Goal: Task Accomplishment & Management: Manage account settings

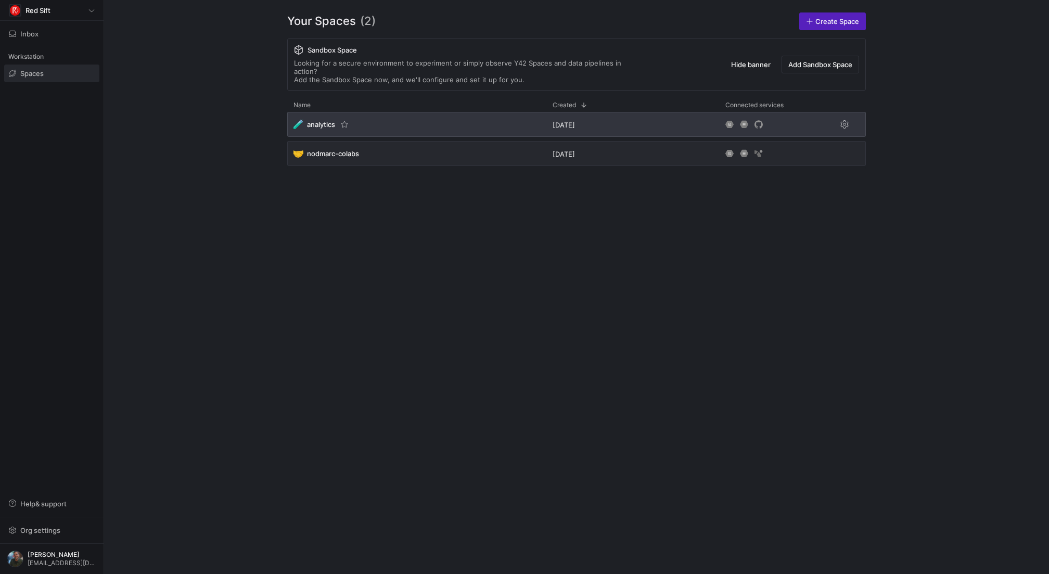
click at [321, 120] on span "analytics" at bounding box center [321, 124] width 28 height 8
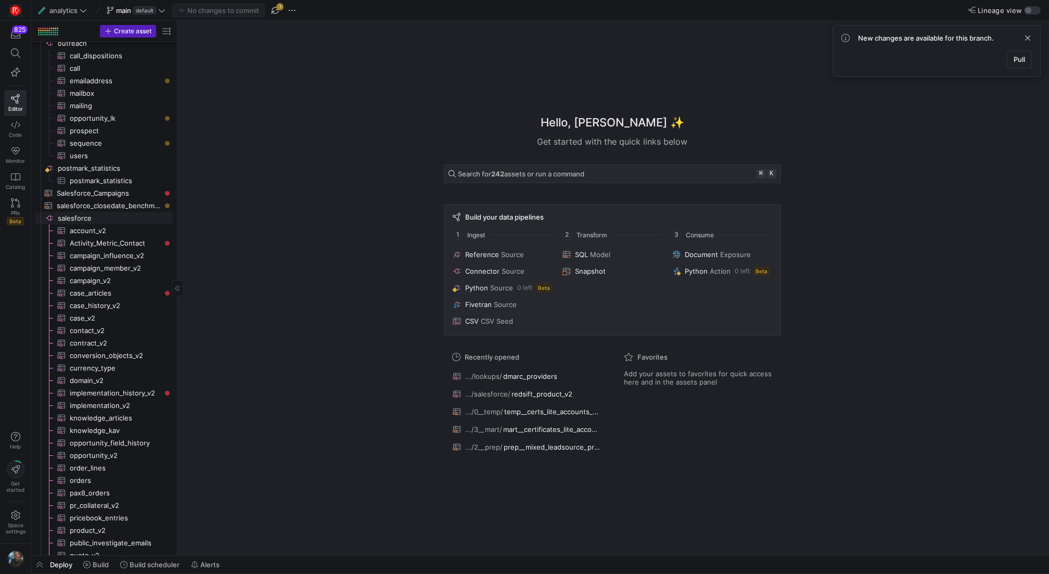
scroll to position [931, 0]
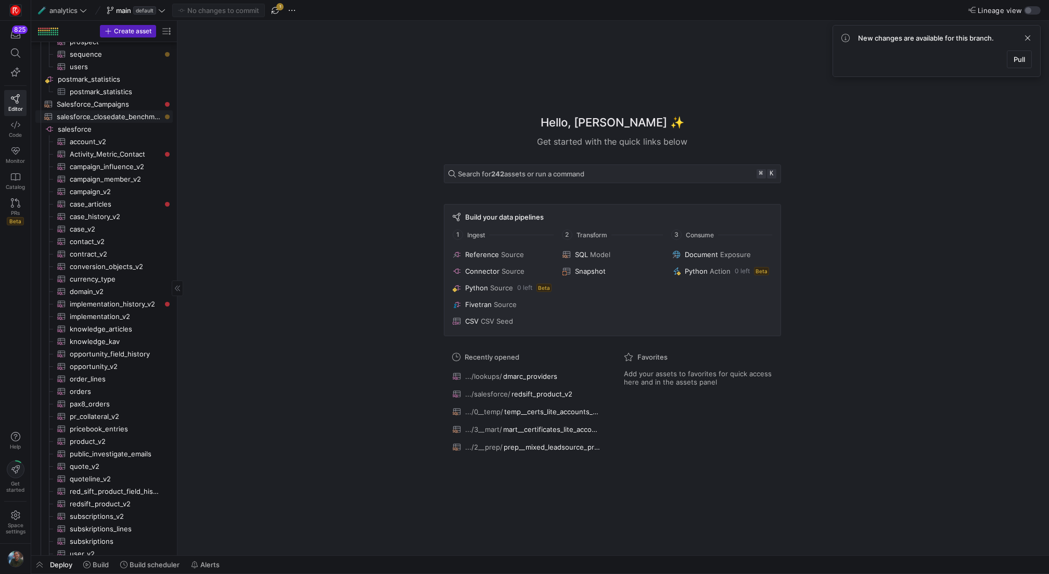
click at [97, 125] on span "salesforce​​​​​​​​" at bounding box center [114, 129] width 113 height 12
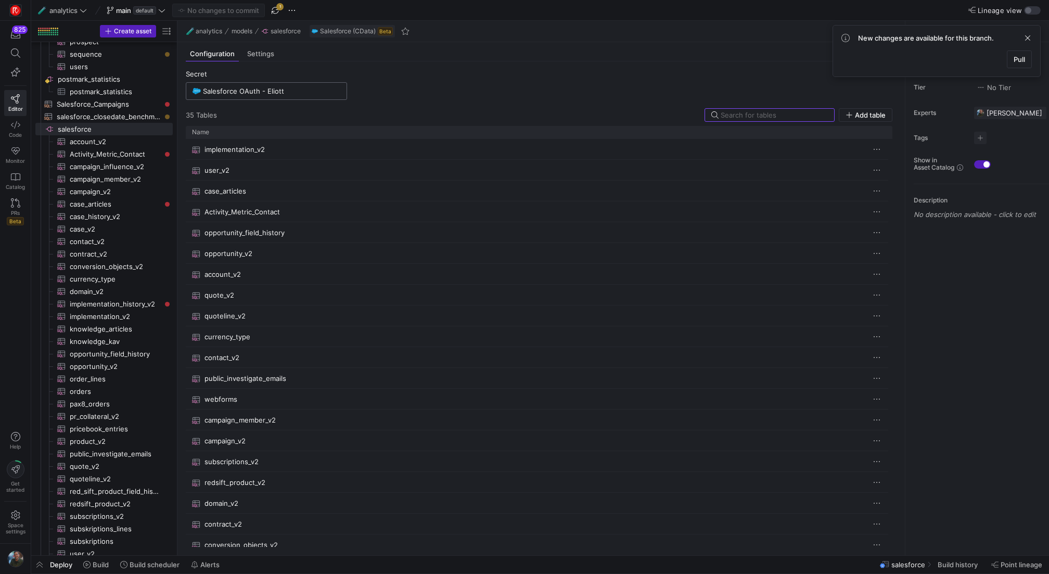
click at [263, 93] on input "Salesforce OAuth - Eliott" at bounding box center [271, 91] width 137 height 8
click at [263, 107] on div "Salesforce OAuth - Eliott" at bounding box center [267, 110] width 129 height 8
click at [281, 91] on input "Salesforce OAuth - Eliott" at bounding box center [271, 91] width 137 height 8
click at [338, 158] on mat-option "additional test" at bounding box center [266, 159] width 160 height 17
click at [304, 102] on y42-source-config-entity-configuration-tables-view "Secret additional test 35 Table s Add table Drag here to set row groups Drag he…" at bounding box center [539, 308] width 707 height 477
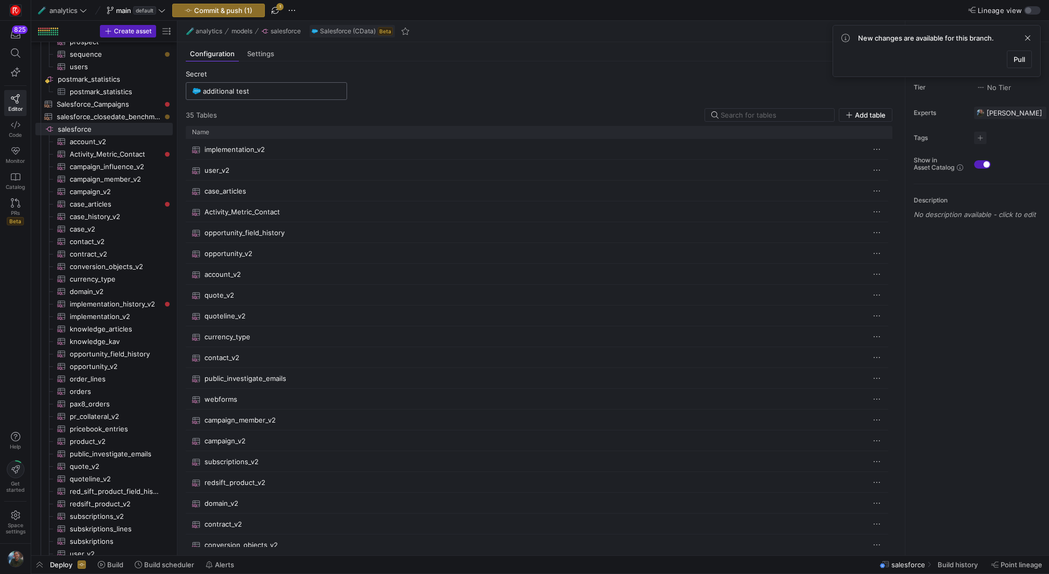
click at [334, 92] on input "additional test" at bounding box center [271, 91] width 137 height 8
click at [334, 110] on span at bounding box center [337, 109] width 10 height 10
click at [338, 119] on span "Edit" at bounding box center [371, 123] width 72 height 8
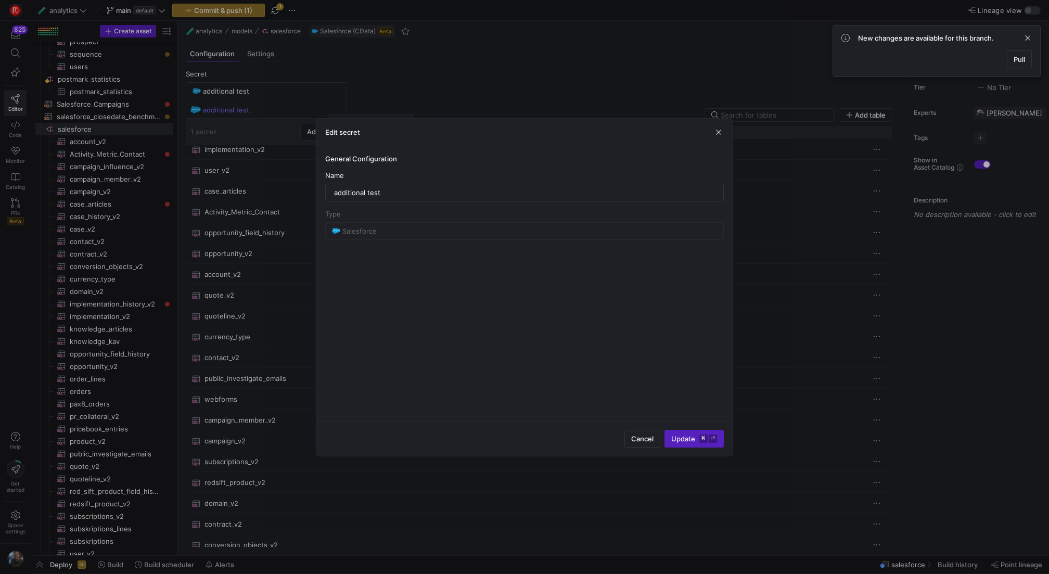
scroll to position [0, 10]
click at [652, 436] on span "Cancel" at bounding box center [642, 439] width 22 height 8
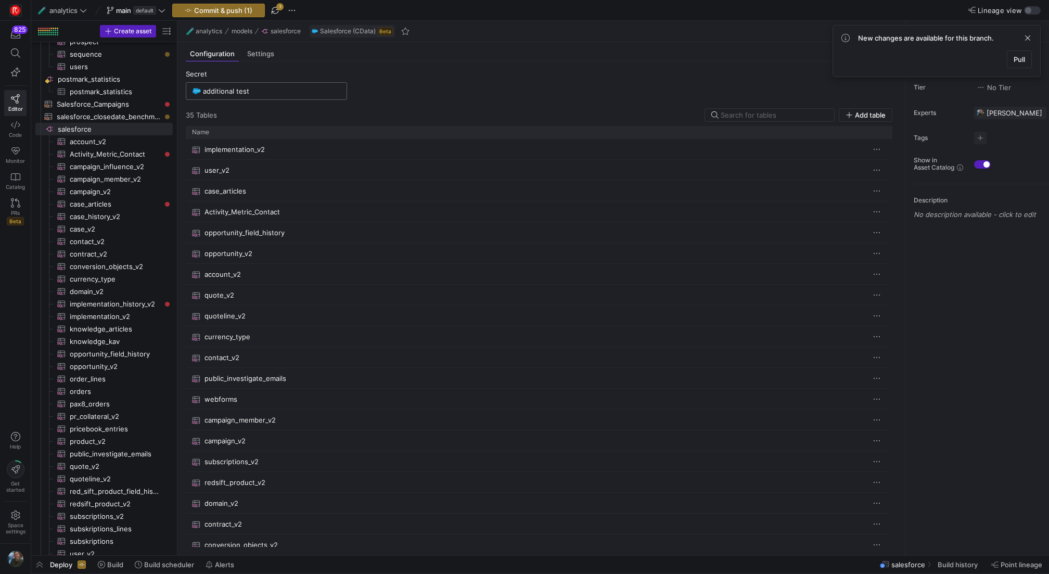
click at [251, 92] on input "additional test" at bounding box center [271, 91] width 137 height 8
click at [297, 110] on div "additional test" at bounding box center [267, 110] width 129 height 8
click at [278, 93] on input "additional test" at bounding box center [271, 91] width 137 height 8
click at [267, 112] on div "Salesforce OAuth - Eliott" at bounding box center [267, 110] width 129 height 8
type input "Salesforce OAuth - Eliott"
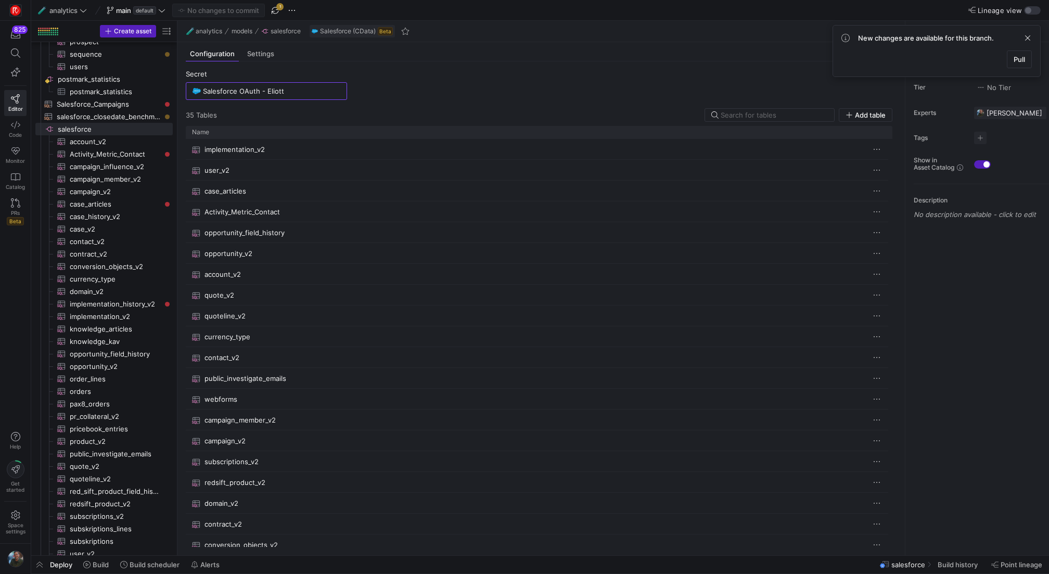
click at [314, 114] on div "35 Table s Add table" at bounding box center [539, 115] width 707 height 14
click at [314, 92] on input "Salesforce OAuth - Eliott" at bounding box center [271, 91] width 137 height 8
click at [9, 524] on span "Space settings" at bounding box center [16, 528] width 20 height 12
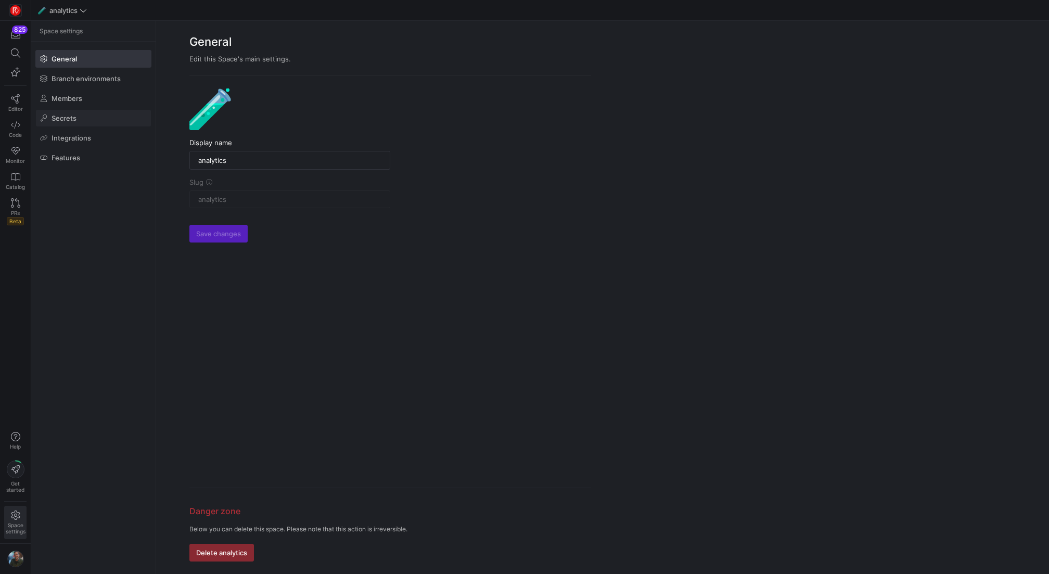
click at [86, 123] on span at bounding box center [93, 118] width 115 height 17
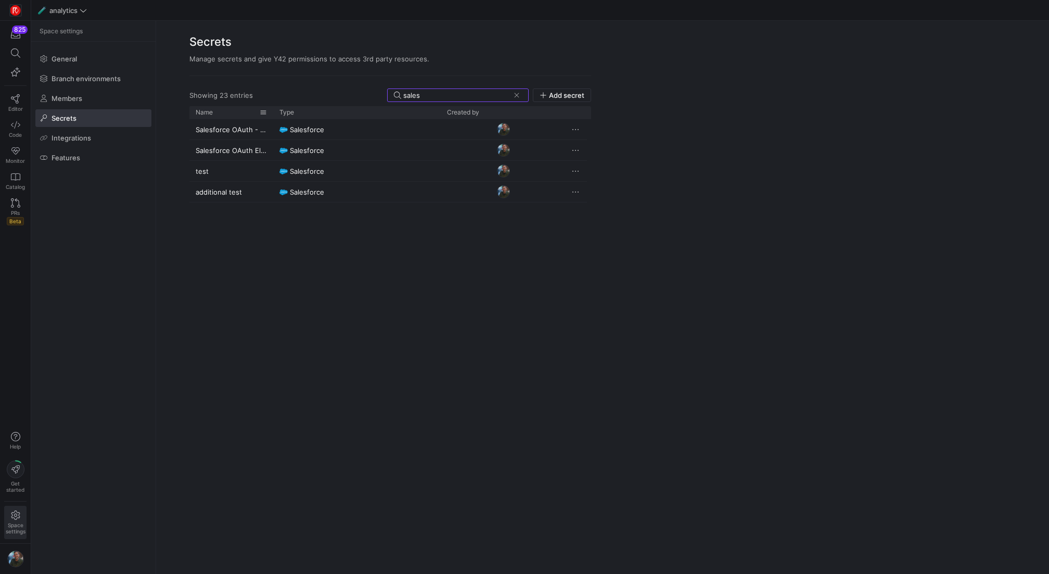
type input "sales"
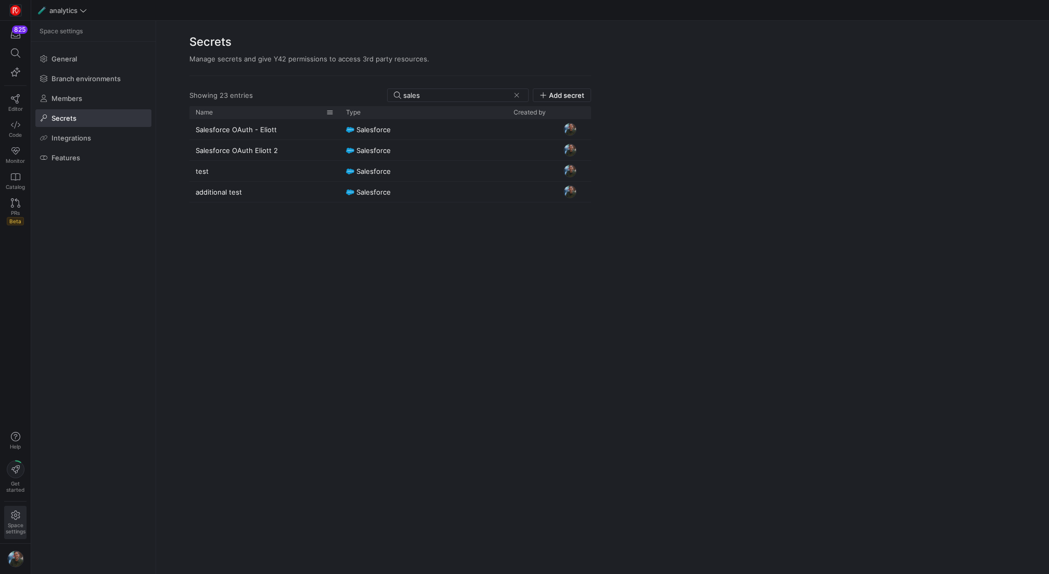
drag, startPoint x: 272, startPoint y: 113, endPoint x: 341, endPoint y: 112, distance: 69.2
click at [341, 112] on div at bounding box center [340, 112] width 4 height 12
click at [283, 189] on div "additional test" at bounding box center [265, 192] width 153 height 20
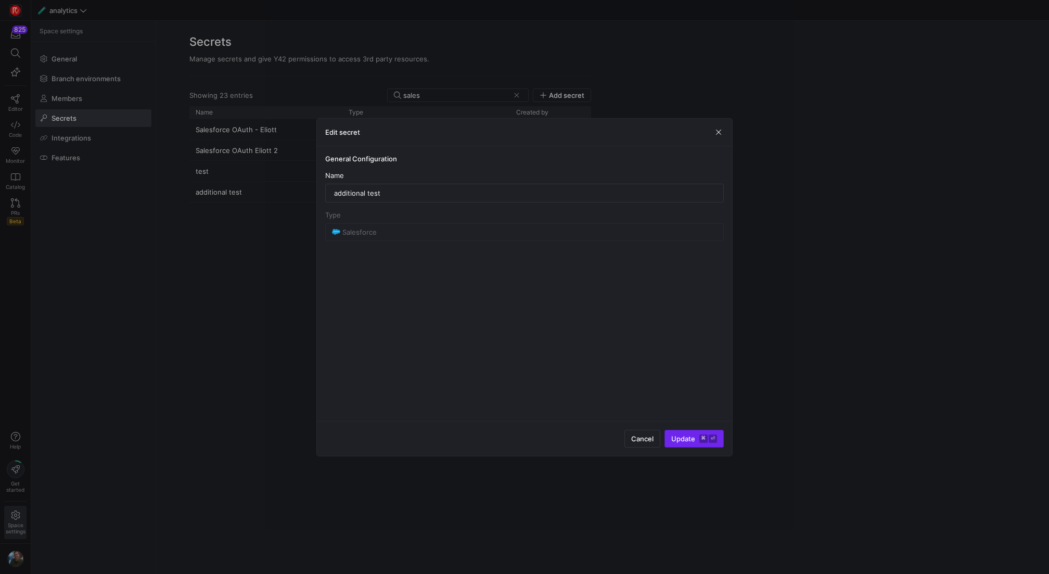
click at [711, 440] on kbd "⏎" at bounding box center [713, 439] width 8 height 8
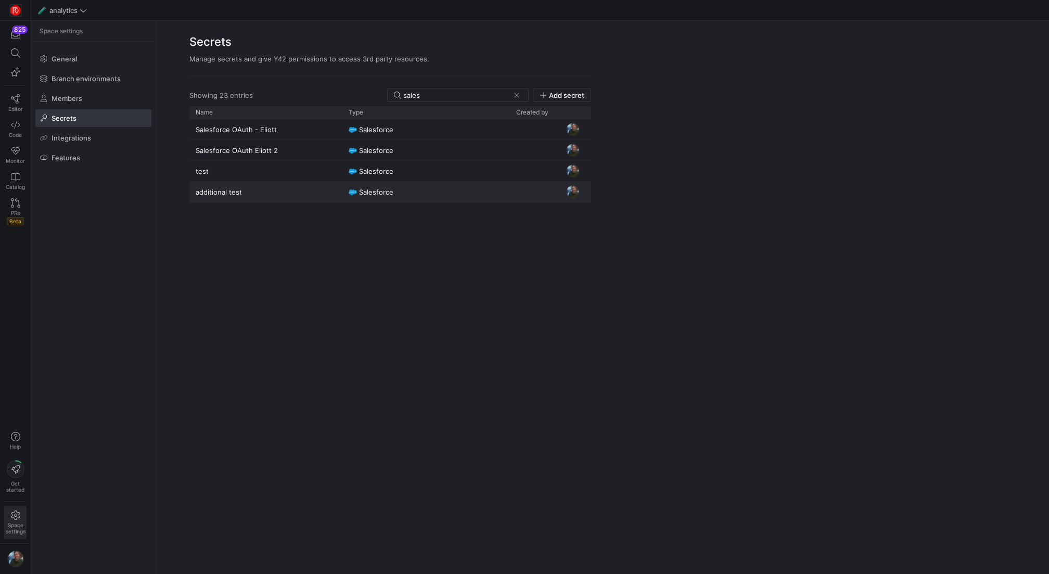
click at [281, 189] on div "additional test" at bounding box center [265, 192] width 153 height 20
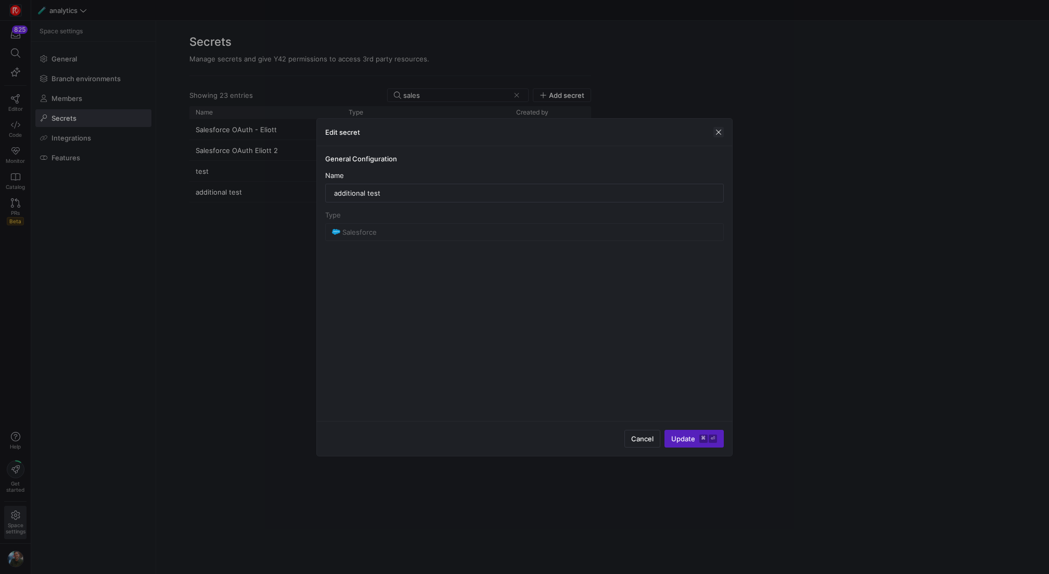
click at [723, 131] on span "button" at bounding box center [719, 132] width 10 height 10
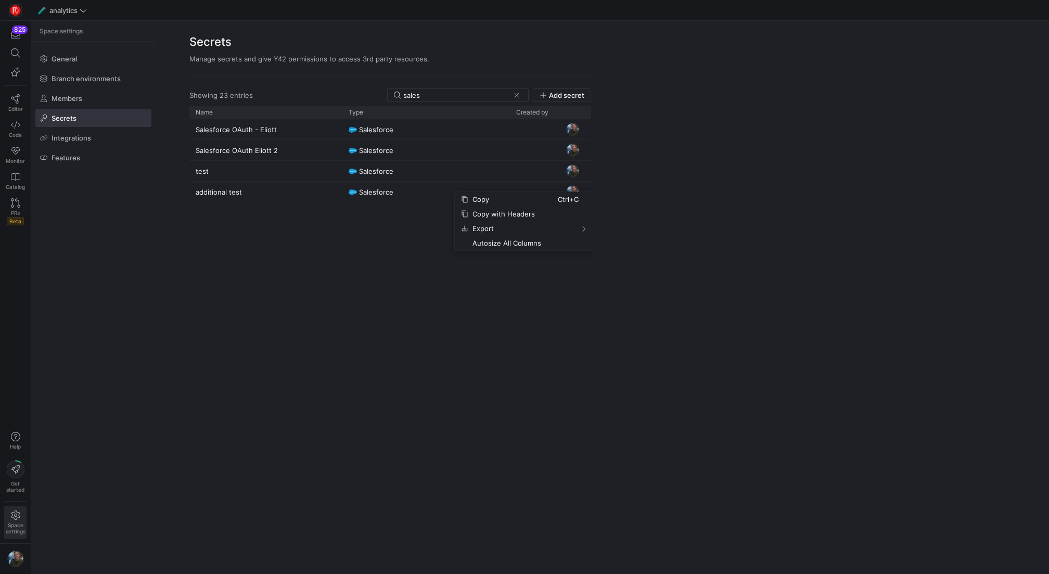
click at [400, 251] on div "Salesforce OAuth - Eliott Salesforce Salesforce OAuth Eliott 2 Salesforce test …" at bounding box center [390, 340] width 402 height 442
click at [518, 96] on span at bounding box center [517, 95] width 10 height 10
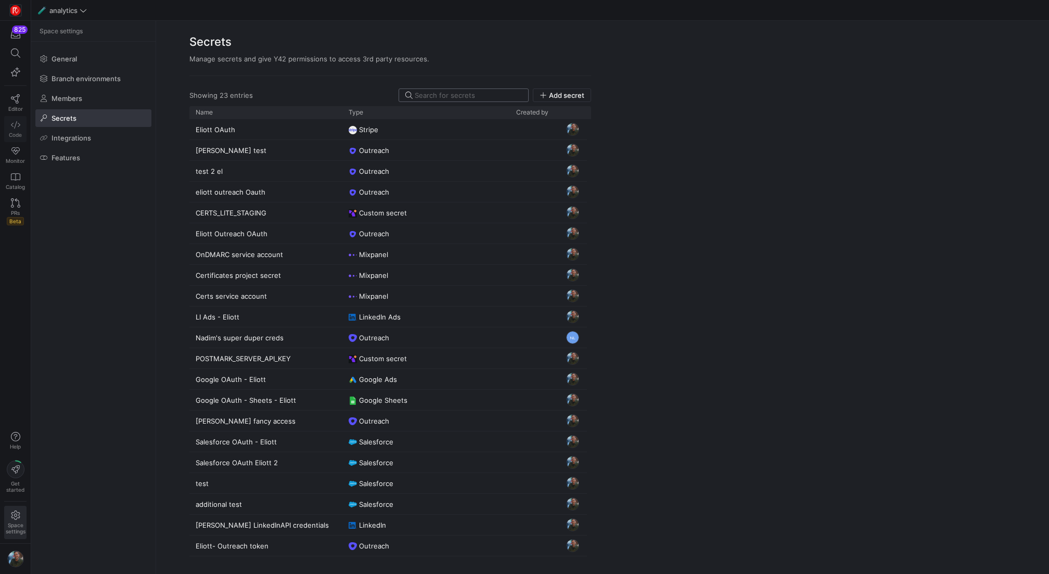
click at [20, 124] on link "Code" at bounding box center [15, 129] width 22 height 26
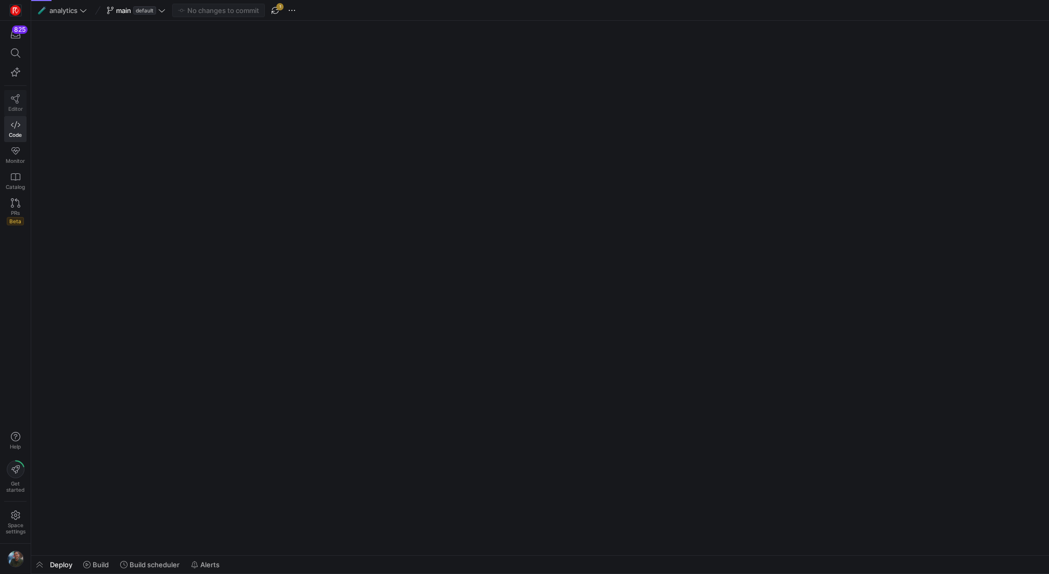
click at [19, 108] on span "Editor" at bounding box center [15, 109] width 15 height 6
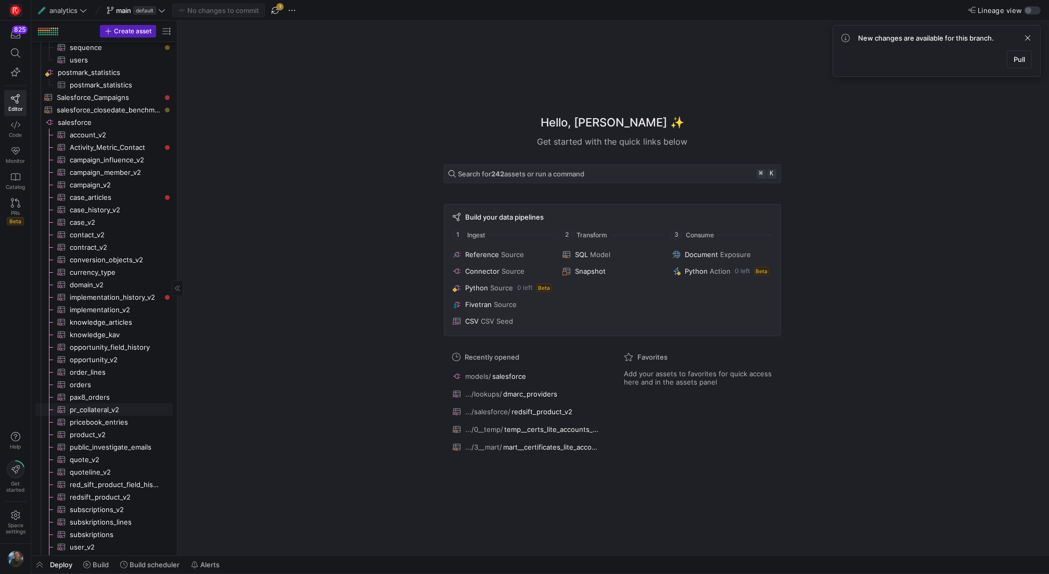
scroll to position [866, 0]
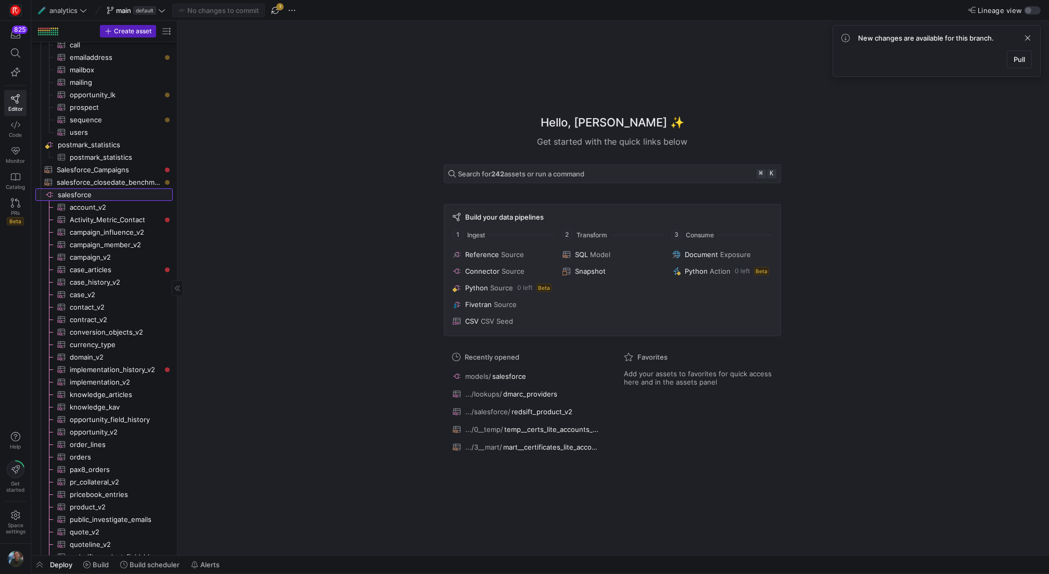
click at [82, 193] on span "salesforce​​​​​​​​" at bounding box center [114, 195] width 113 height 12
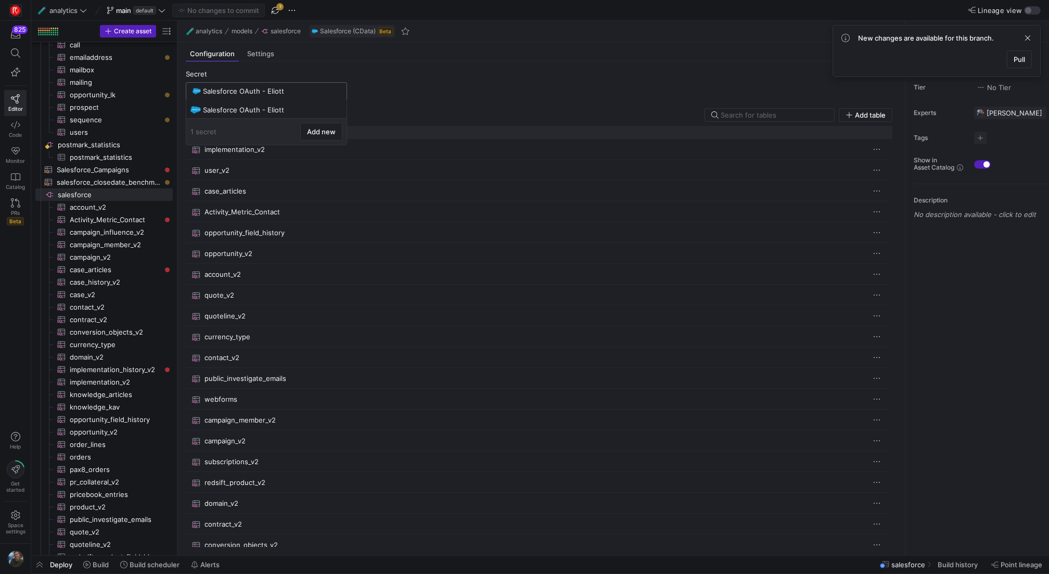
click at [309, 89] on input "Salesforce OAuth - Eliott" at bounding box center [271, 91] width 137 height 8
click at [307, 108] on div "Salesforce OAuth - Eliott" at bounding box center [267, 110] width 129 height 8
click at [308, 91] on input "Salesforce OAuth - Eliott" at bounding box center [271, 91] width 137 height 8
click at [290, 159] on div "additional test" at bounding box center [267, 160] width 129 height 8
type input "additional test"
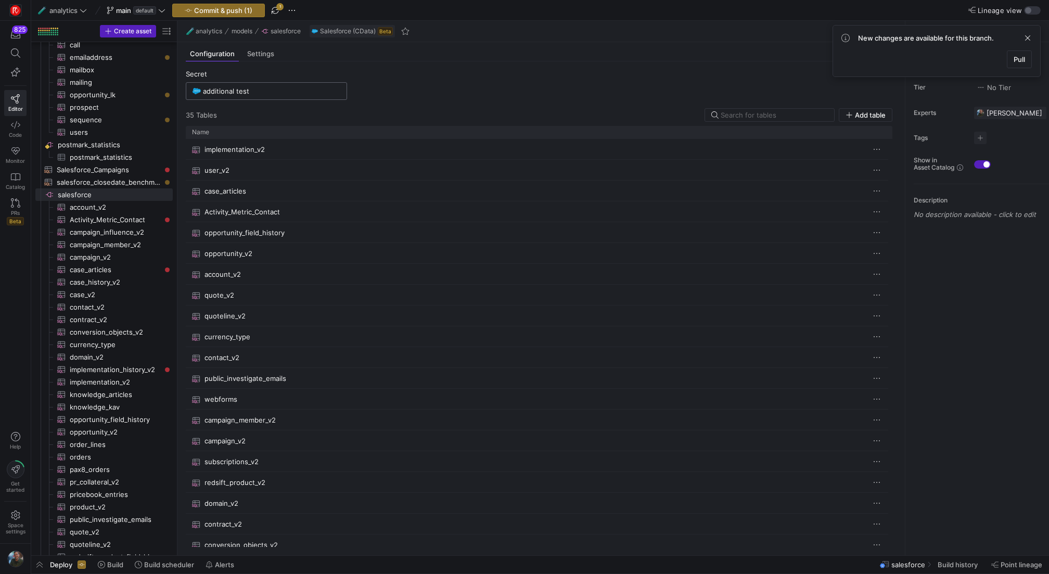
click at [291, 94] on input "additional test" at bounding box center [271, 91] width 137 height 8
click at [332, 109] on span at bounding box center [337, 109] width 10 height 10
click at [347, 141] on span "Delete" at bounding box center [371, 140] width 72 height 8
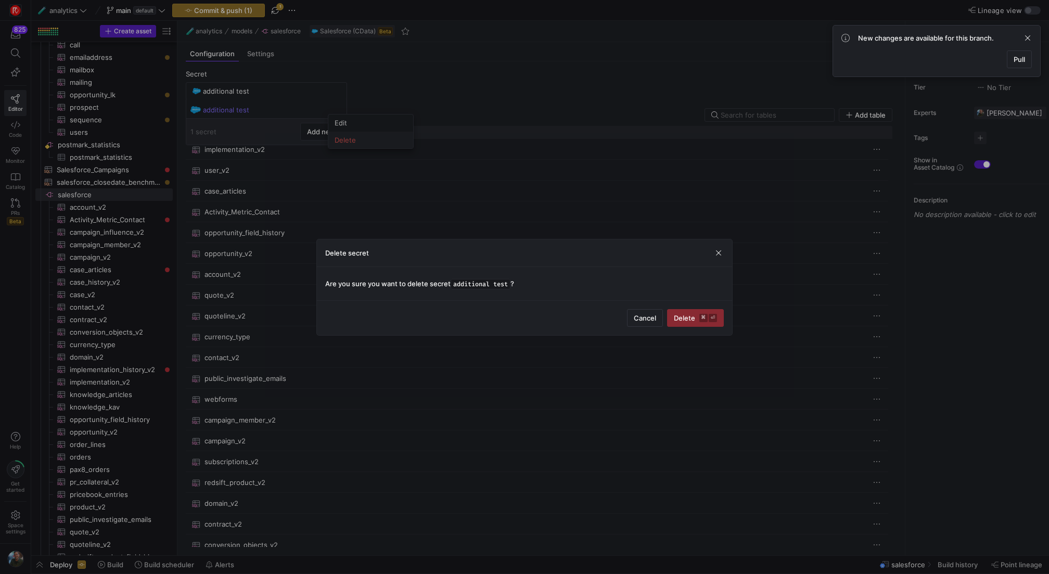
scroll to position [0, 10]
click at [694, 322] on span "submit" at bounding box center [696, 318] width 56 height 17
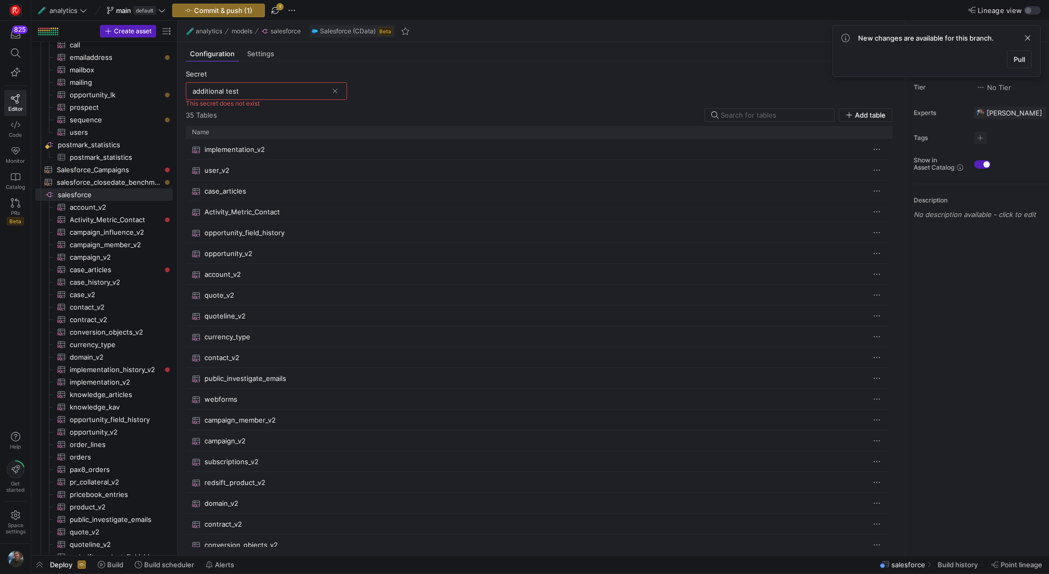
click at [394, 106] on y42-source-config-entity-configuration-tables-view "Secret additional test This secret does not exist 35 Table s Add table Drag her…" at bounding box center [539, 308] width 707 height 477
click at [335, 93] on span at bounding box center [335, 91] width 10 height 10
click at [333, 141] on span at bounding box center [337, 142] width 10 height 10
click at [344, 170] on span "Delete" at bounding box center [371, 173] width 72 height 8
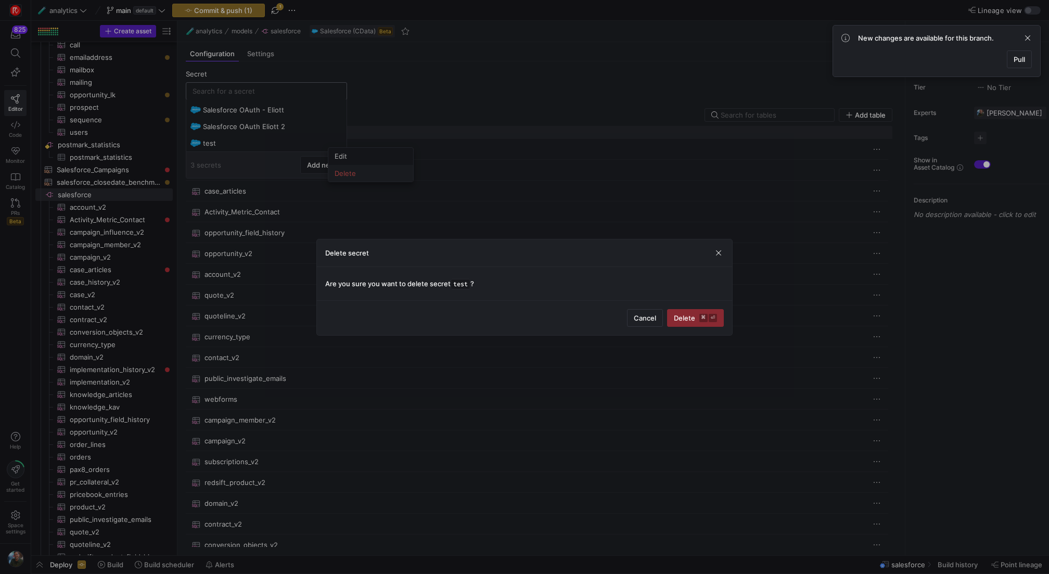
scroll to position [0, 0]
click at [678, 314] on span "Delete ⌘ ⏎" at bounding box center [695, 318] width 43 height 8
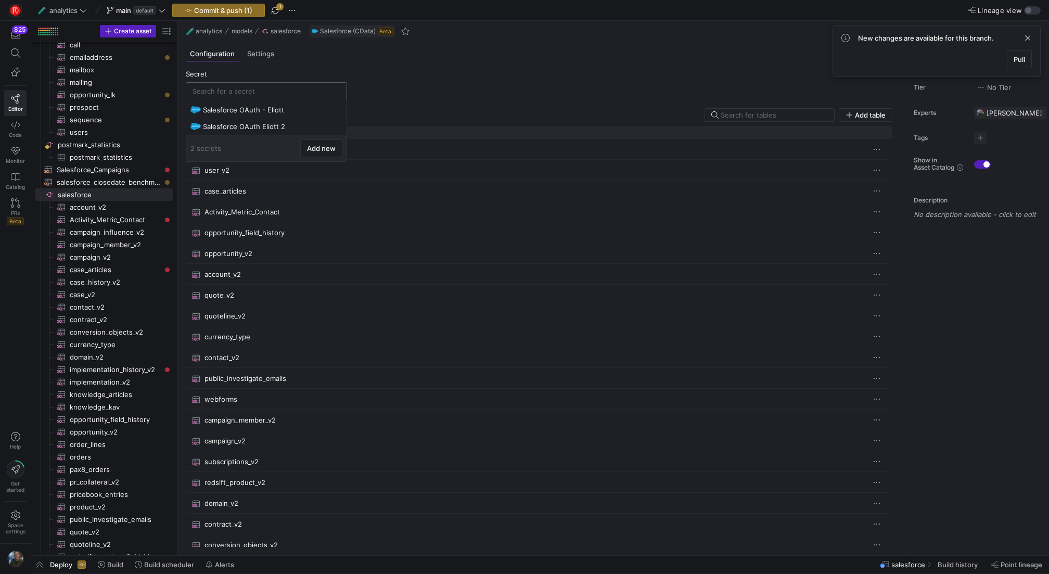
click at [261, 88] on input "text" at bounding box center [267, 91] width 148 height 8
click at [333, 126] on span at bounding box center [337, 126] width 10 height 10
click at [365, 156] on span "Delete" at bounding box center [371, 157] width 72 height 8
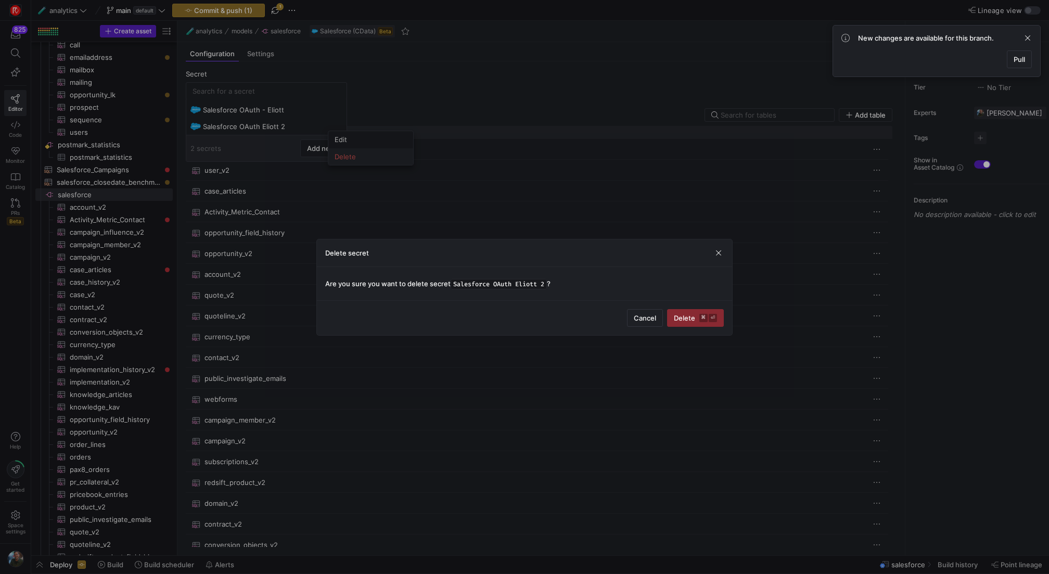
scroll to position [0, 10]
click at [685, 319] on span "Delete ⌘ ⏎" at bounding box center [695, 318] width 43 height 8
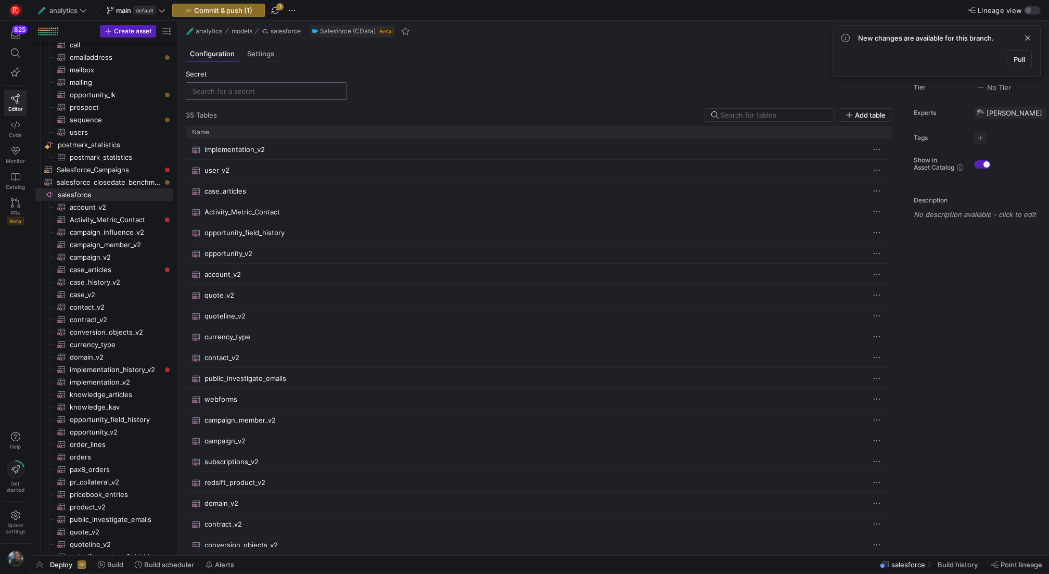
click at [238, 91] on input "text" at bounding box center [267, 91] width 148 height 8
click at [244, 108] on div "Salesforce OAuth - Eliott" at bounding box center [267, 110] width 129 height 8
type input "Salesforce OAuth - Eliott"
click at [1020, 54] on span at bounding box center [1020, 59] width 24 height 17
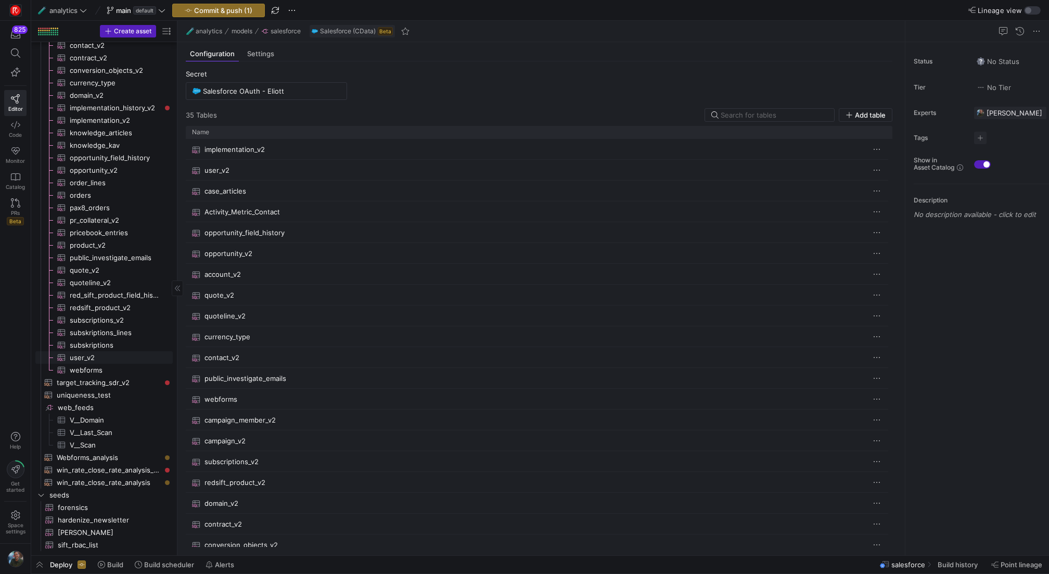
click at [115, 358] on span "user_v2​​​​​​​​​" at bounding box center [115, 358] width 91 height 12
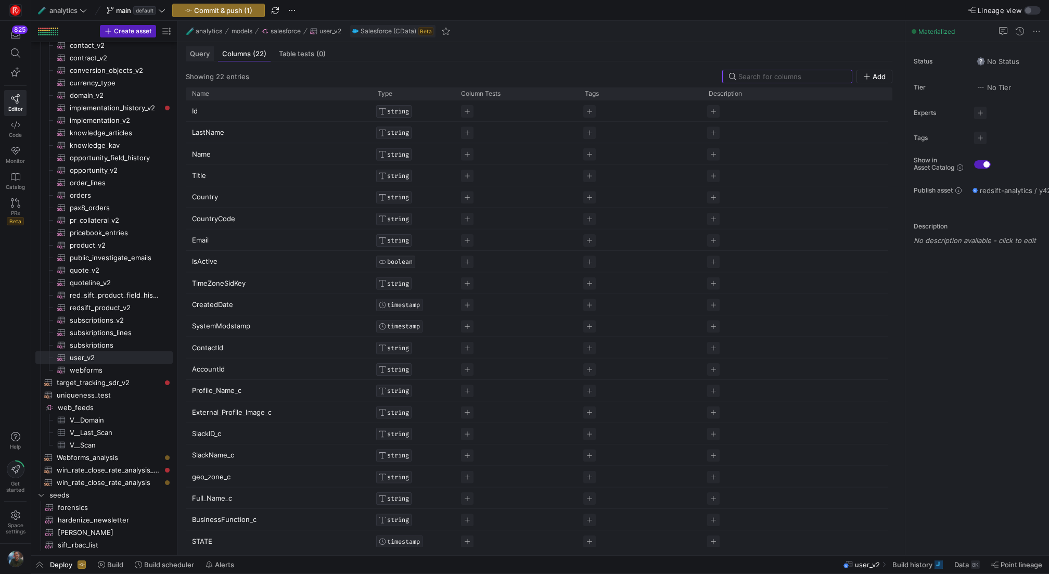
click at [204, 48] on div "Query" at bounding box center [200, 53] width 28 height 15
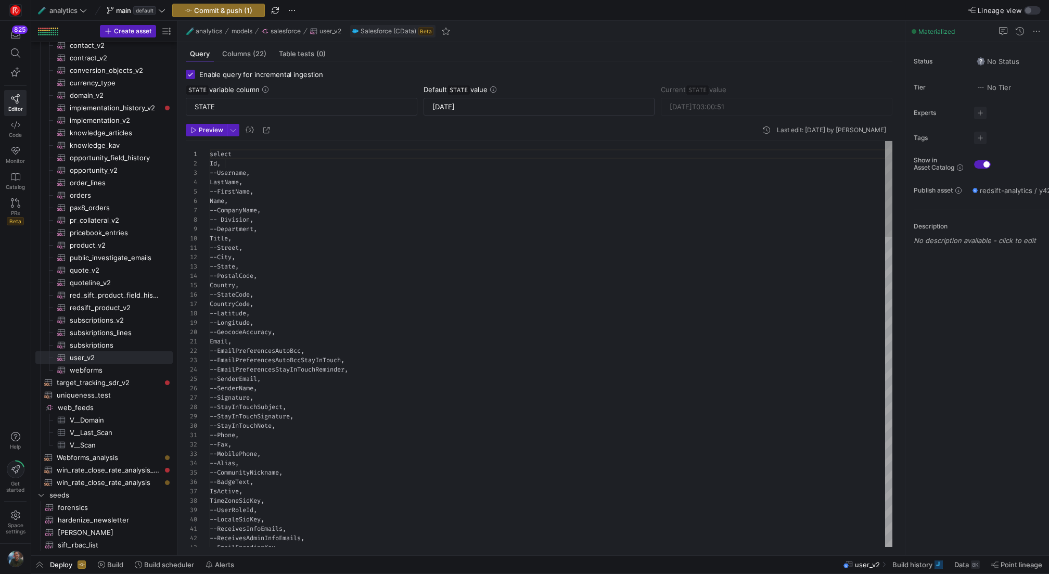
scroll to position [94, 0]
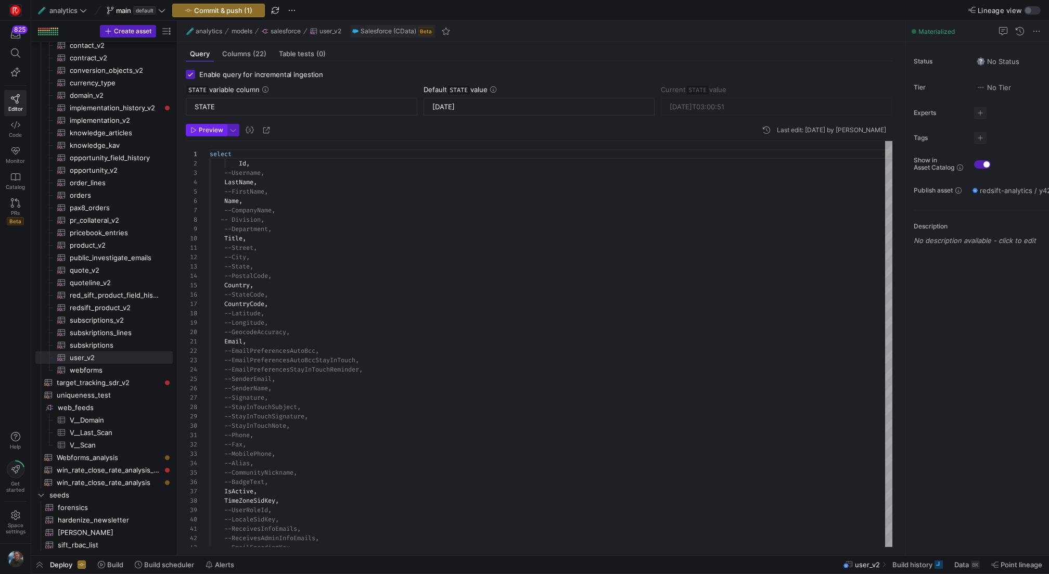
click at [216, 132] on span "Preview" at bounding box center [211, 129] width 24 height 7
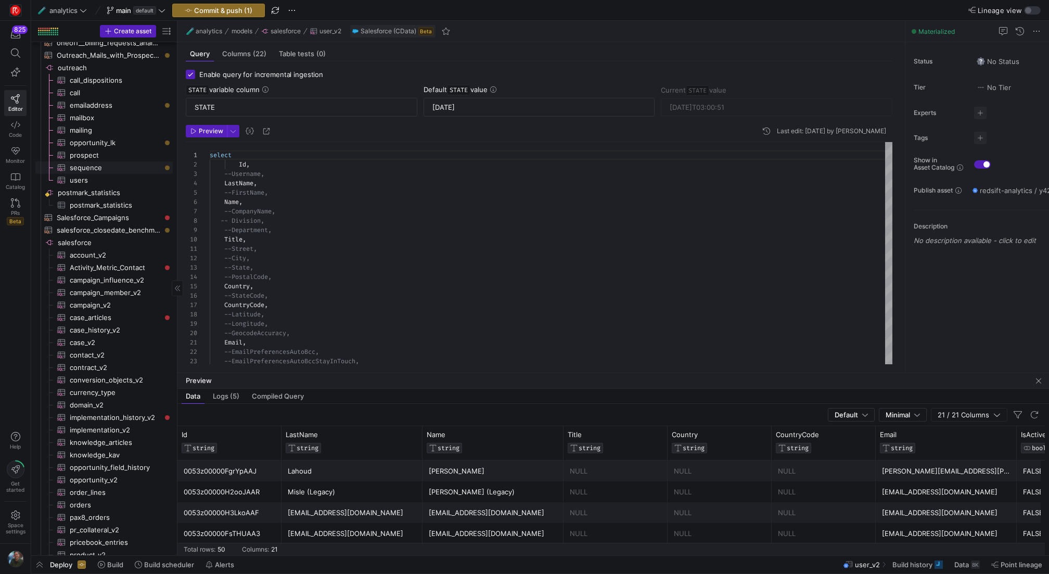
scroll to position [0, 0]
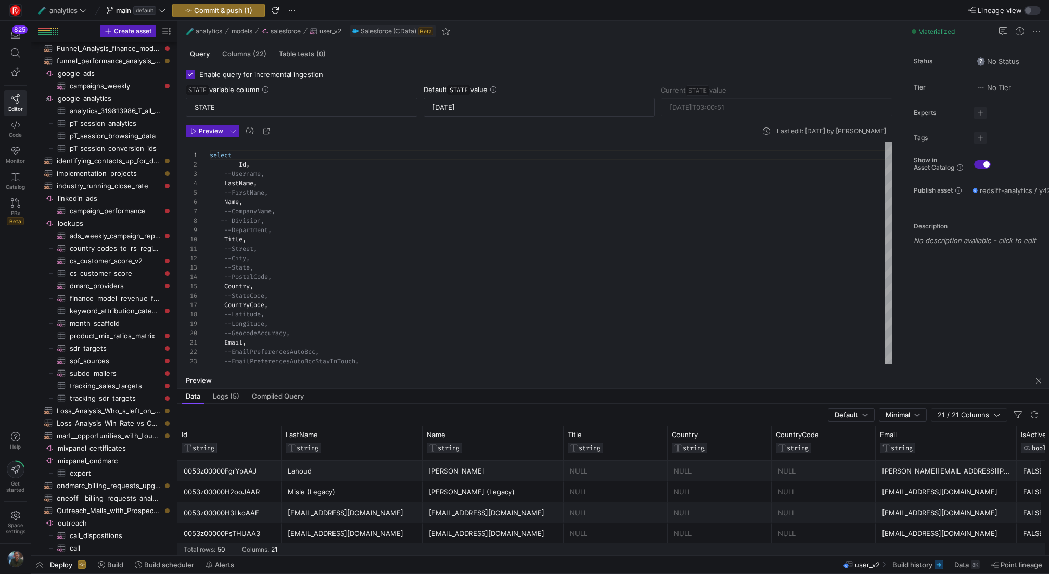
type input "[DATE]T09:01:07"
